Goal: Information Seeking & Learning: Learn about a topic

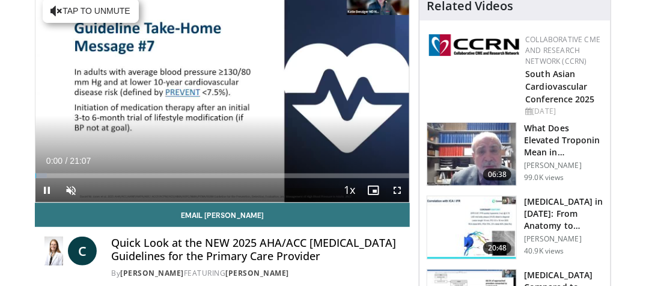
scroll to position [120, 0]
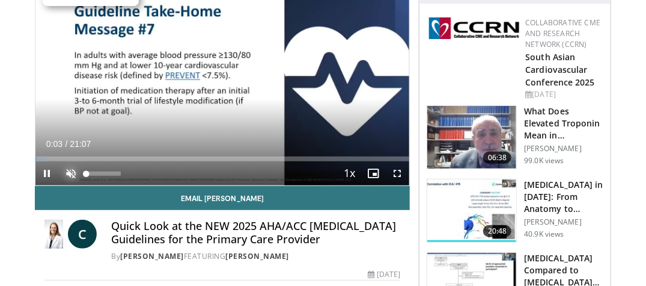
click at [68, 168] on span "Video Player" at bounding box center [72, 173] width 24 height 24
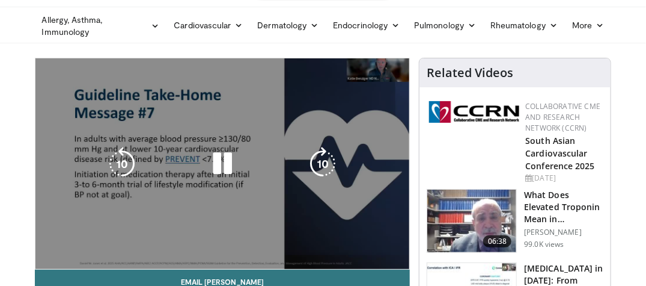
scroll to position [60, 0]
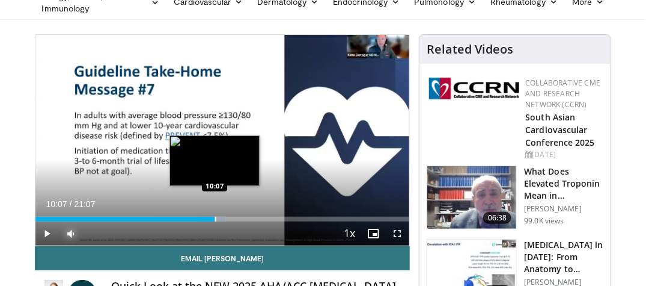
click at [215, 219] on div "Progress Bar" at bounding box center [215, 218] width 1 height 5
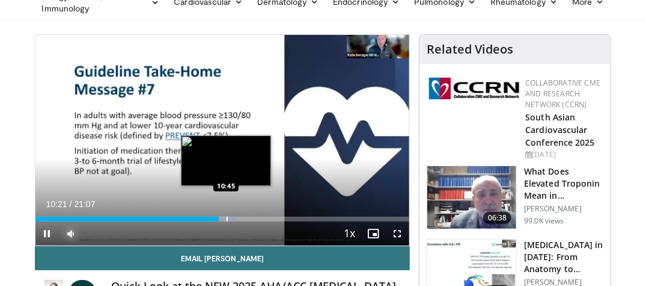
click at [227, 221] on div "Progress Bar" at bounding box center [227, 218] width 1 height 5
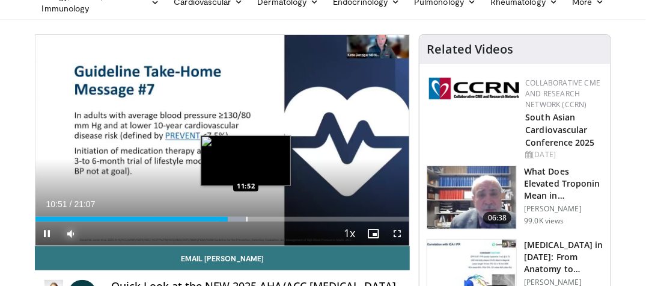
click at [247, 219] on div "Progress Bar" at bounding box center [247, 218] width 1 height 5
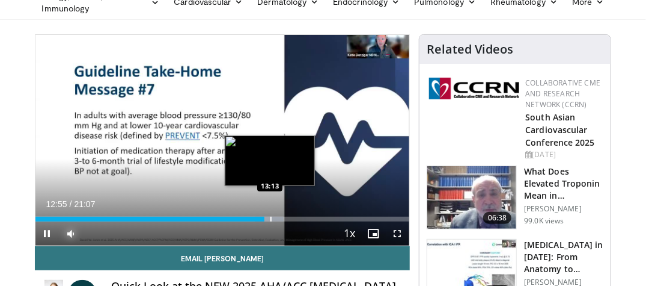
click at [271, 219] on div "Progress Bar" at bounding box center [271, 218] width 1 height 5
click at [278, 217] on div "Progress Bar" at bounding box center [278, 218] width 1 height 5
click at [277, 219] on div "Progress Bar" at bounding box center [277, 218] width 1 height 5
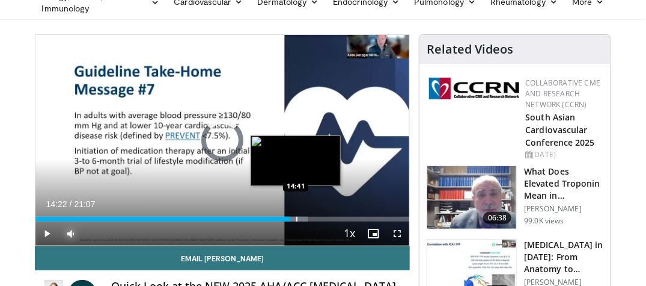
click at [296, 215] on div "Loaded : 72.81% 14:22 14:41" at bounding box center [222, 215] width 375 height 11
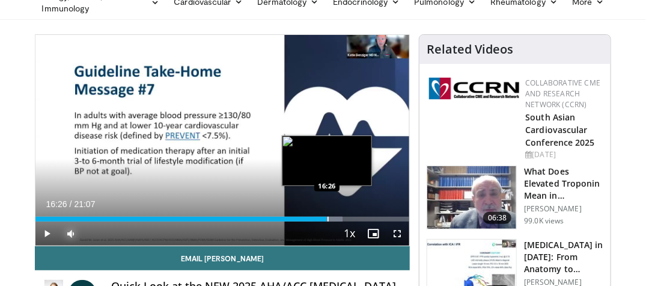
click at [328, 216] on div "Progress Bar" at bounding box center [328, 218] width 1 height 5
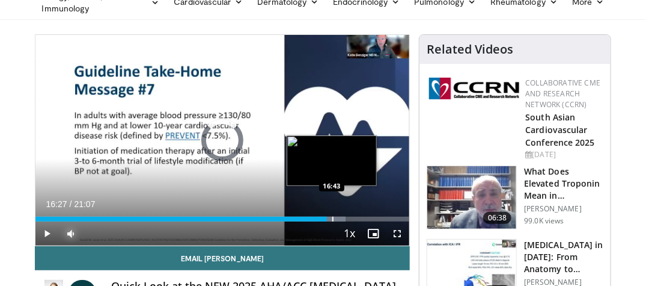
click at [332, 216] on div "Progress Bar" at bounding box center [332, 218] width 1 height 5
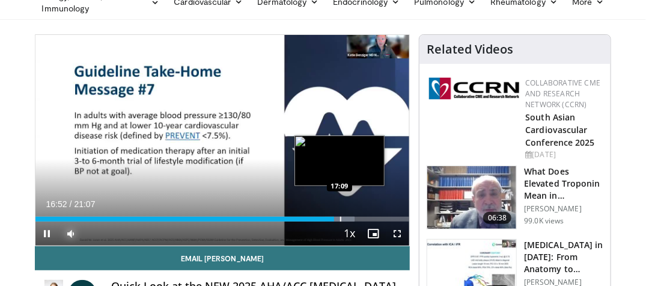
click at [340, 215] on div "Loaded : 85.24% 16:52 17:09" at bounding box center [222, 215] width 375 height 11
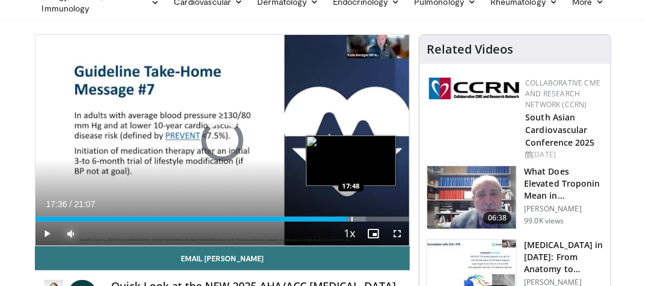
click at [352, 219] on div "Progress Bar" at bounding box center [352, 218] width 1 height 5
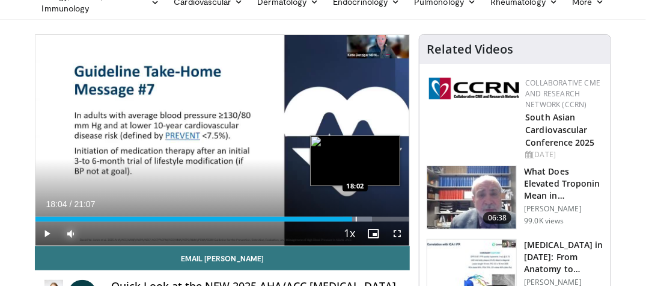
click at [356, 219] on div "Progress Bar" at bounding box center [356, 218] width 1 height 5
click at [360, 218] on div "Progress Bar" at bounding box center [360, 218] width 1 height 5
click at [365, 218] on div "Progress Bar" at bounding box center [365, 218] width 1 height 5
click at [373, 217] on div "Loaded : 94.71% 19:03 19:03" at bounding box center [222, 218] width 375 height 5
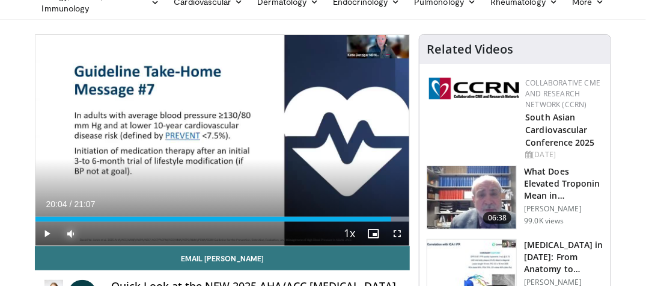
click at [392, 220] on div "Progress Bar" at bounding box center [392, 218] width 1 height 5
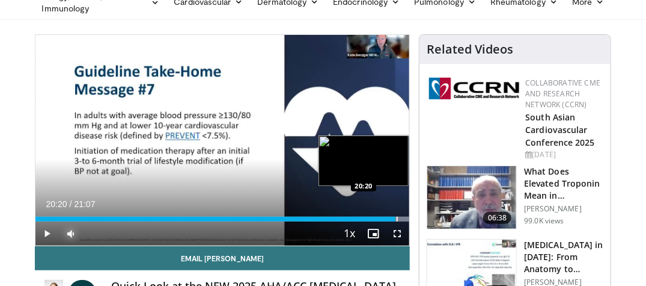
click at [397, 220] on div "Progress Bar" at bounding box center [397, 218] width 1 height 5
click at [403, 220] on div "Progress Bar" at bounding box center [403, 218] width 1 height 5
click at [408, 219] on div "Progress Bar" at bounding box center [408, 218] width 1 height 5
